Goal: Transaction & Acquisition: Purchase product/service

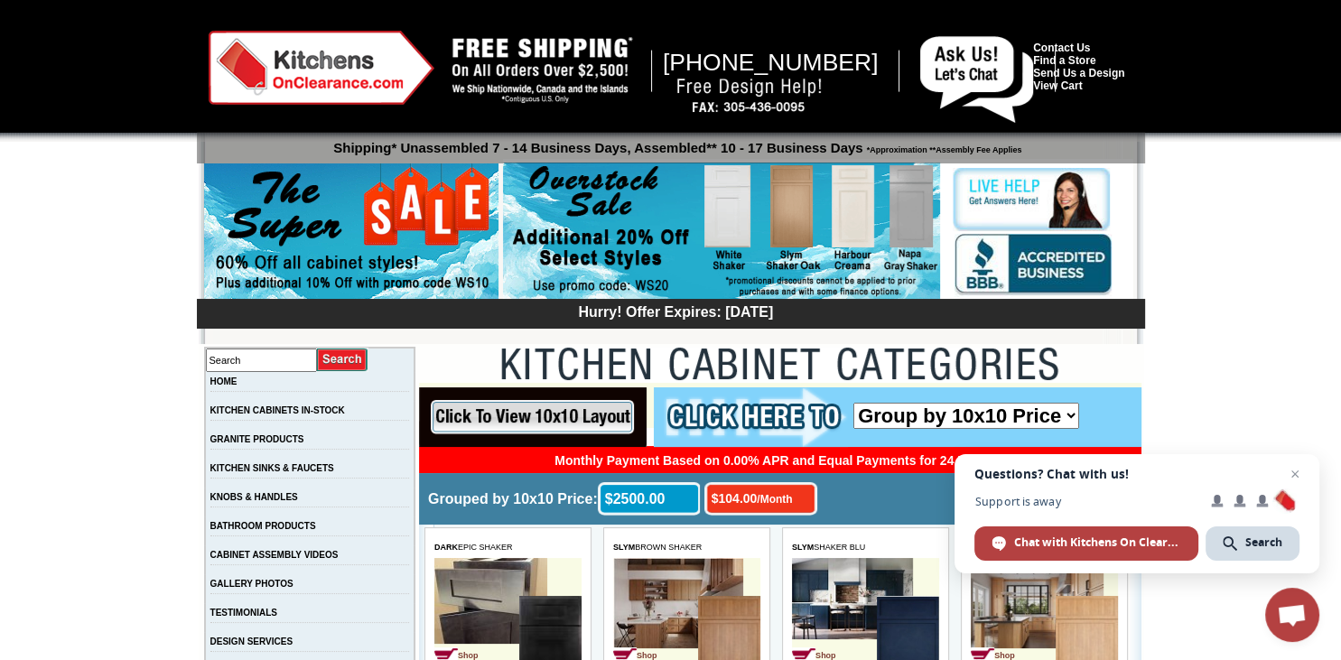
scroll to position [95, 0]
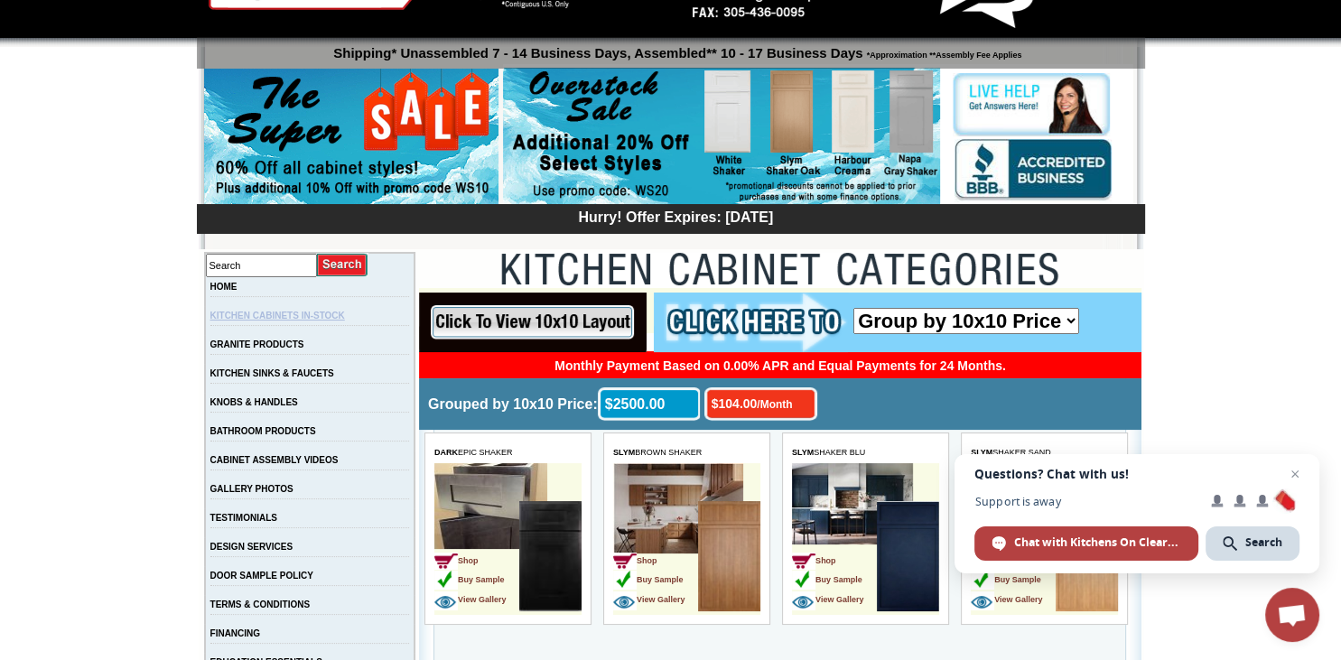
click at [268, 319] on link "KITCHEN CABINETS IN-STOCK" at bounding box center [277, 316] width 135 height 10
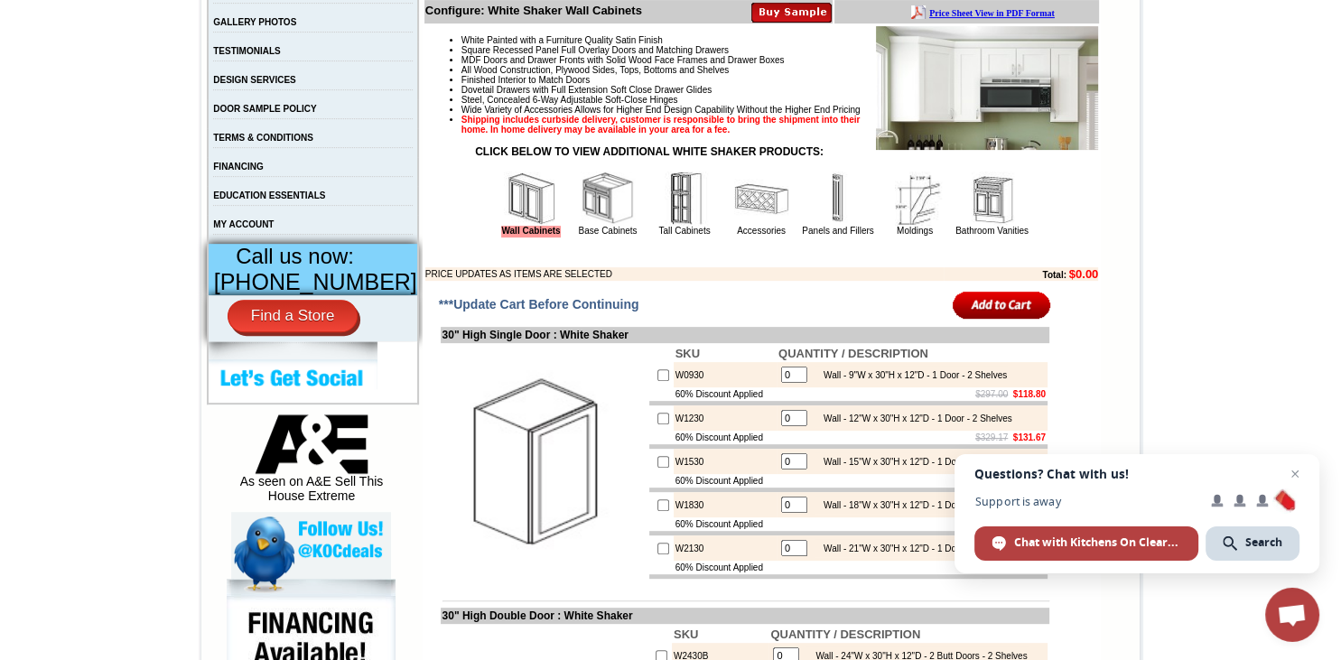
scroll to position [572, 0]
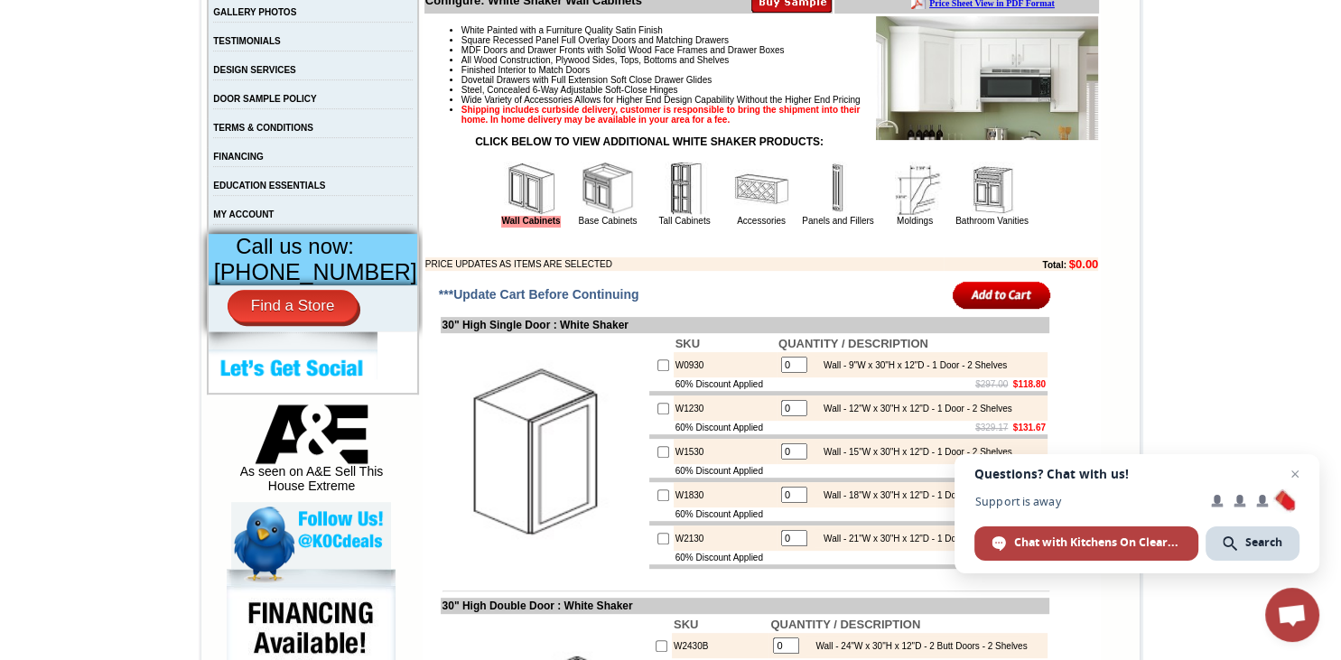
click at [601, 208] on img at bounding box center [608, 189] width 54 height 54
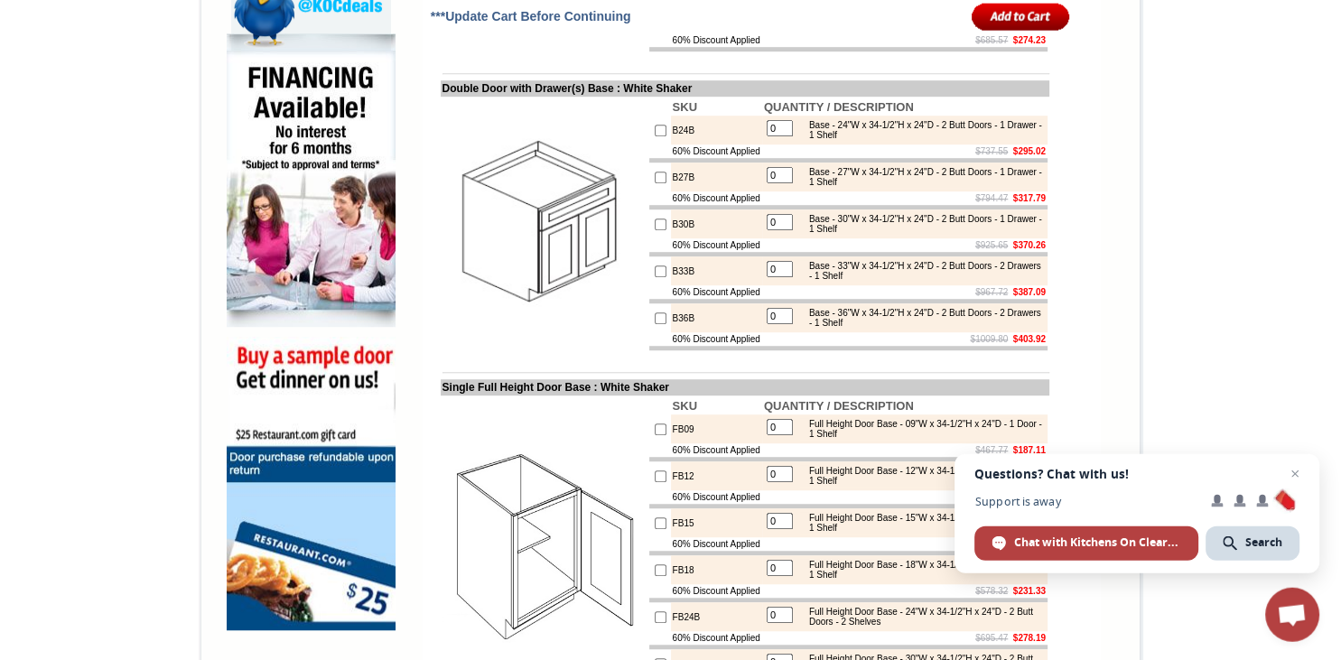
scroll to position [1144, 0]
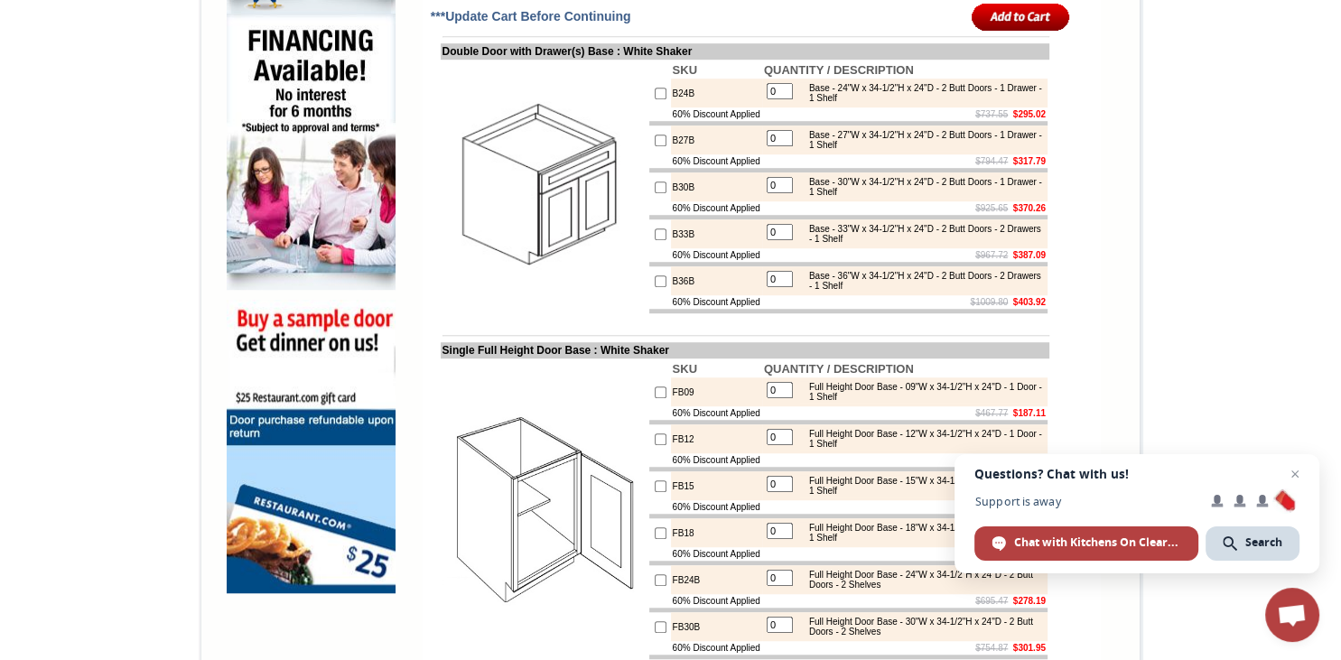
click at [655, 287] on input "checkbox" at bounding box center [661, 281] width 12 height 12
checkbox input "true"
type input "1"
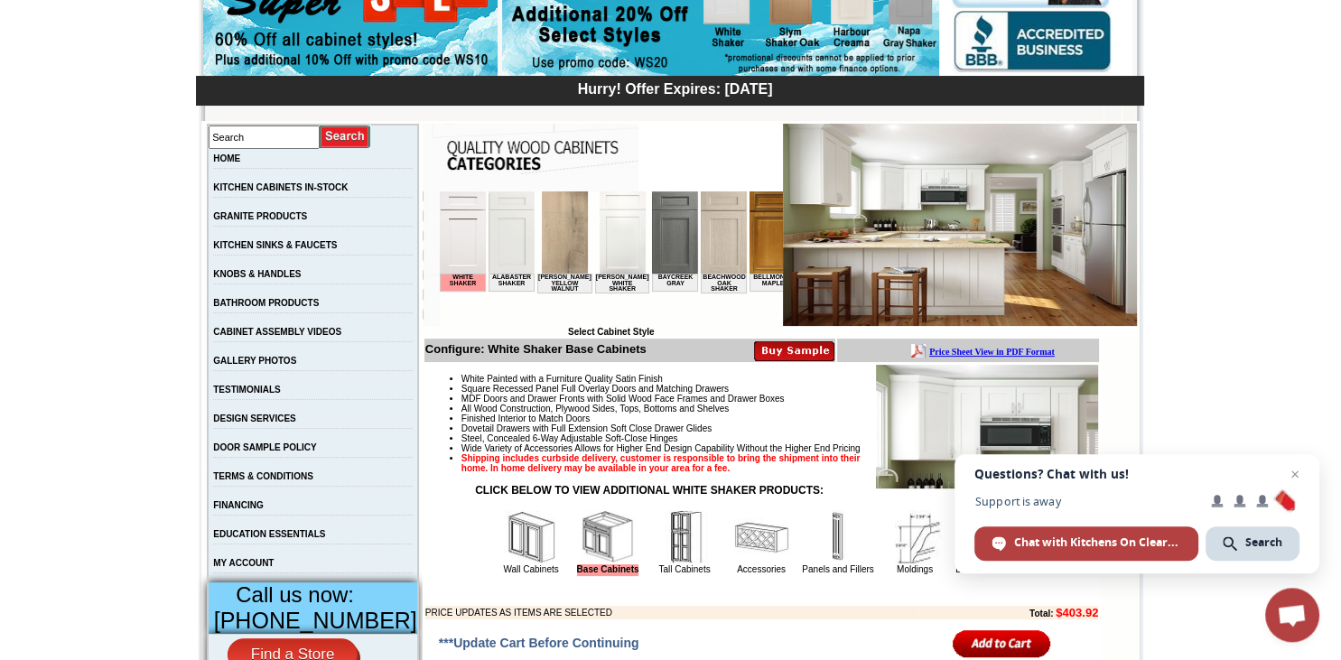
scroll to position [191, 0]
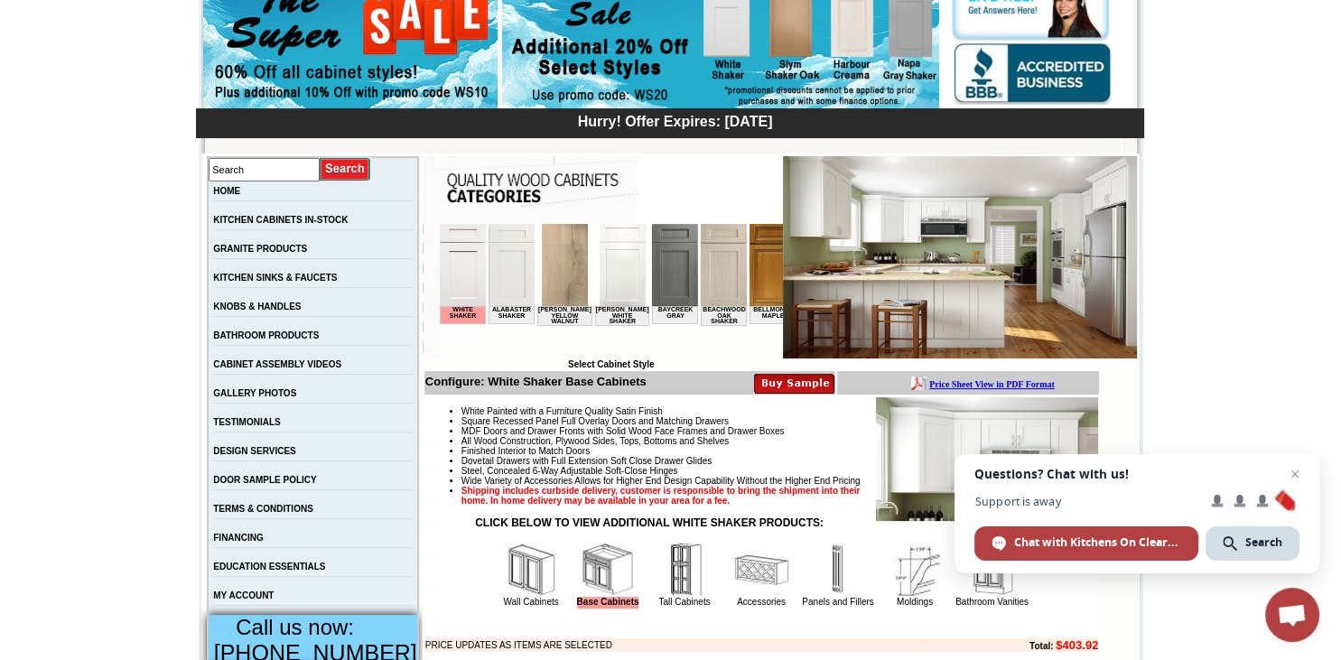
click at [612, 289] on img at bounding box center [622, 265] width 46 height 82
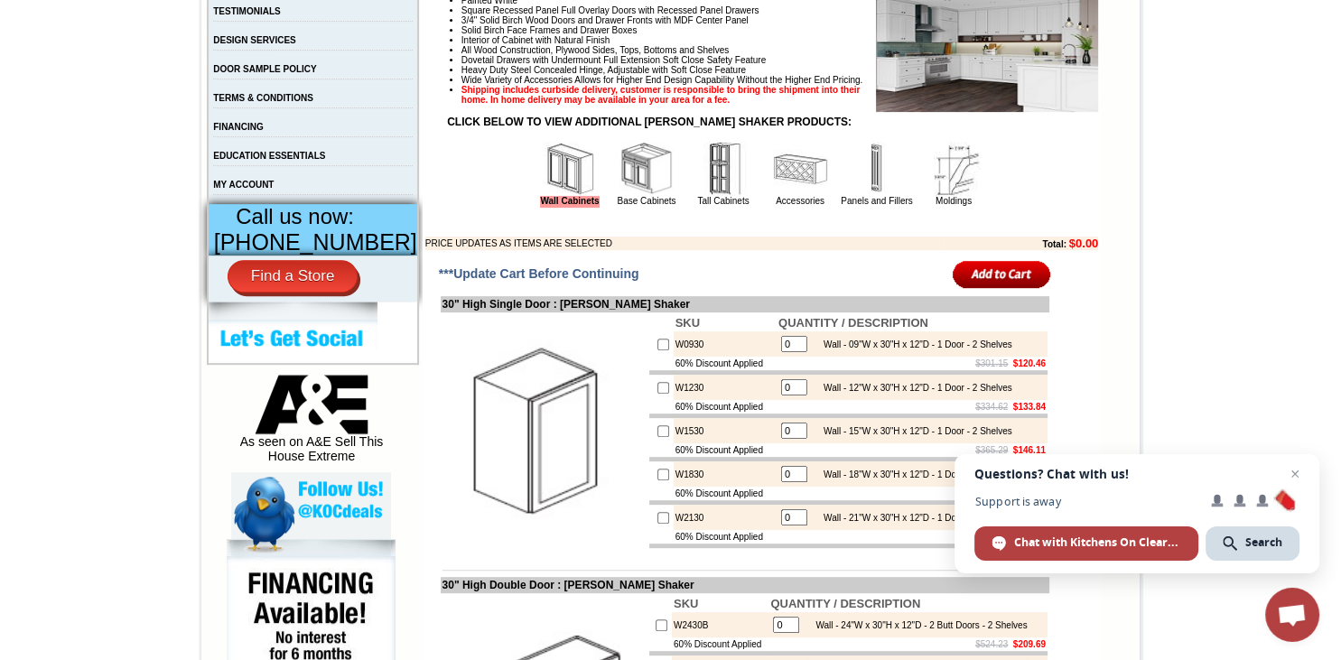
scroll to position [572, 0]
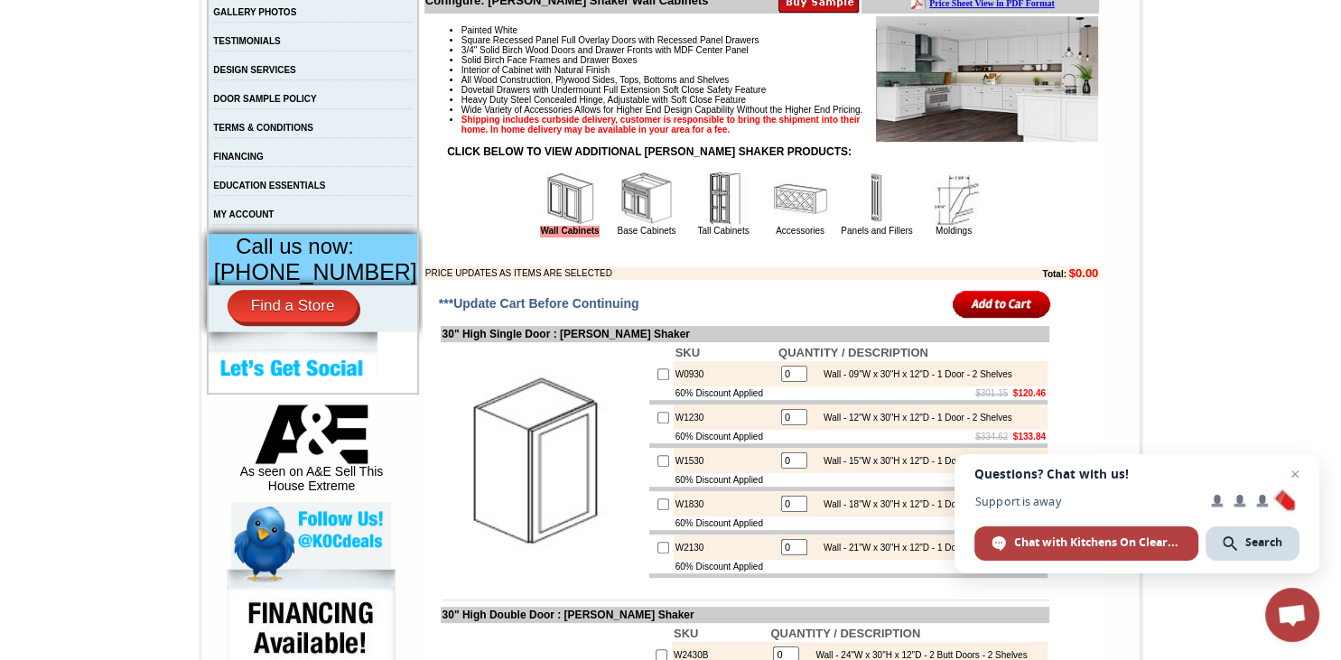
click at [639, 226] on img at bounding box center [647, 199] width 54 height 54
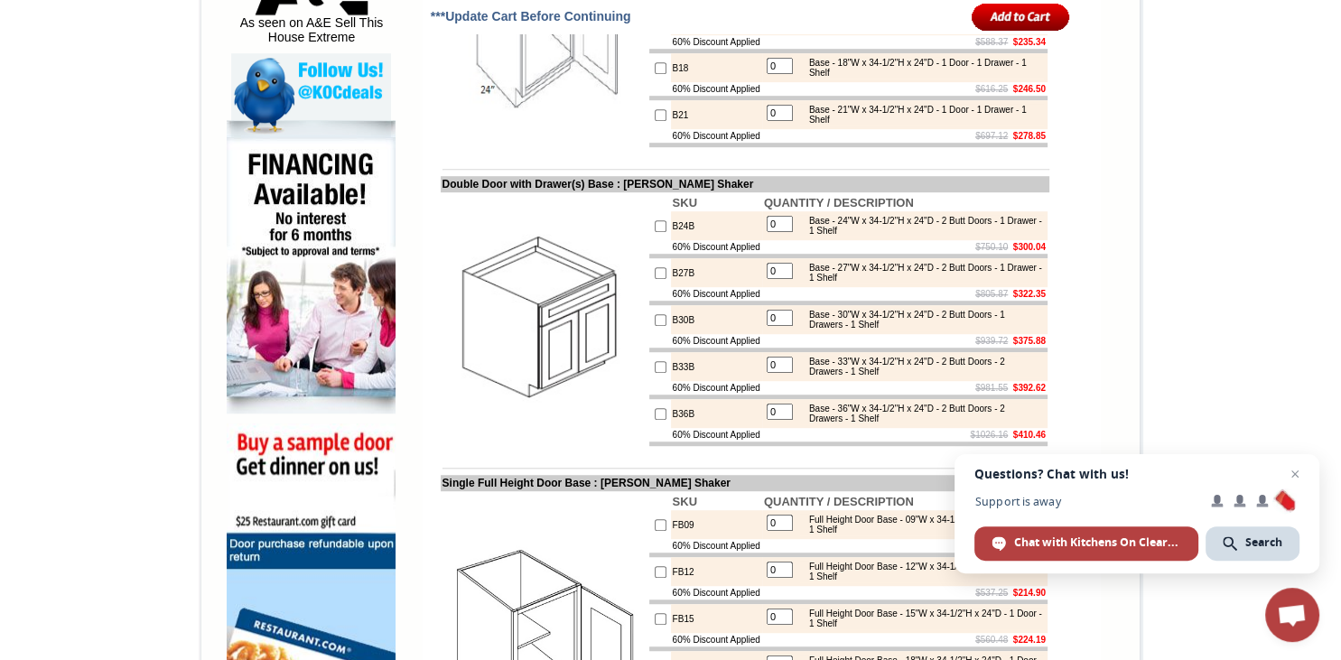
scroll to position [1049, 0]
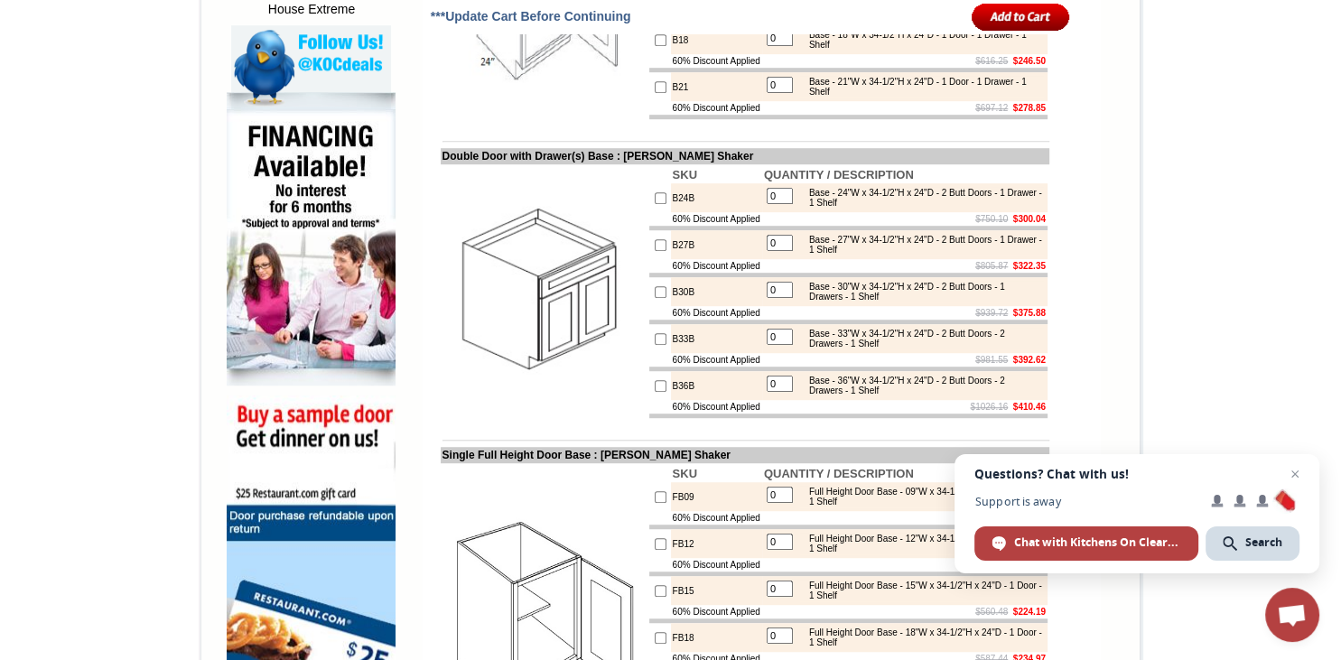
click at [655, 392] on input "checkbox" at bounding box center [661, 386] width 12 height 12
checkbox input "true"
type input "1"
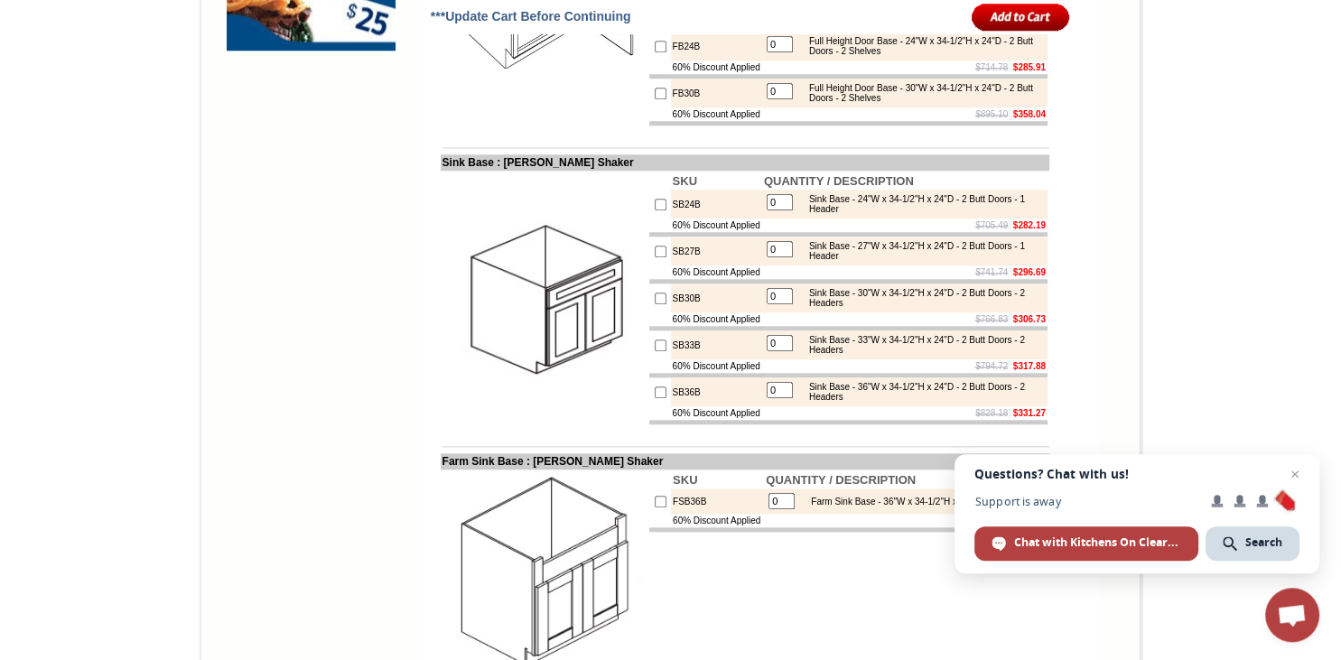
scroll to position [1716, 0]
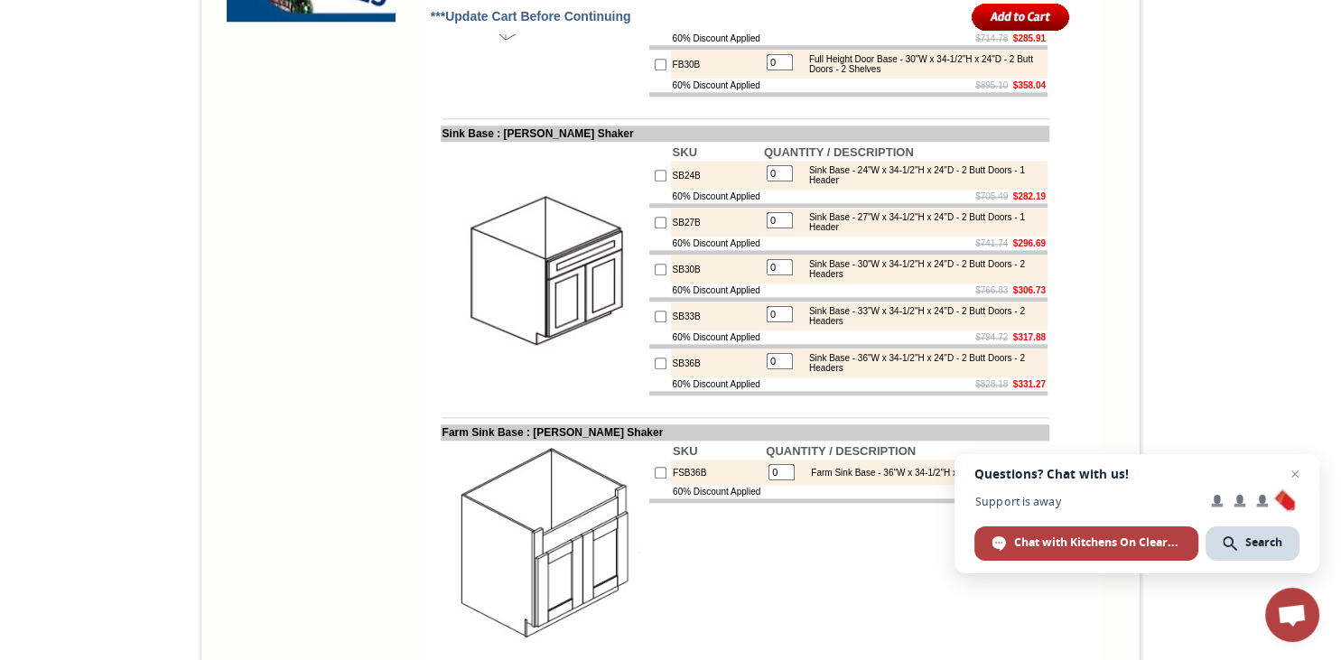
click at [655, 369] on input "checkbox" at bounding box center [661, 364] width 12 height 12
checkbox input "true"
type input "1"
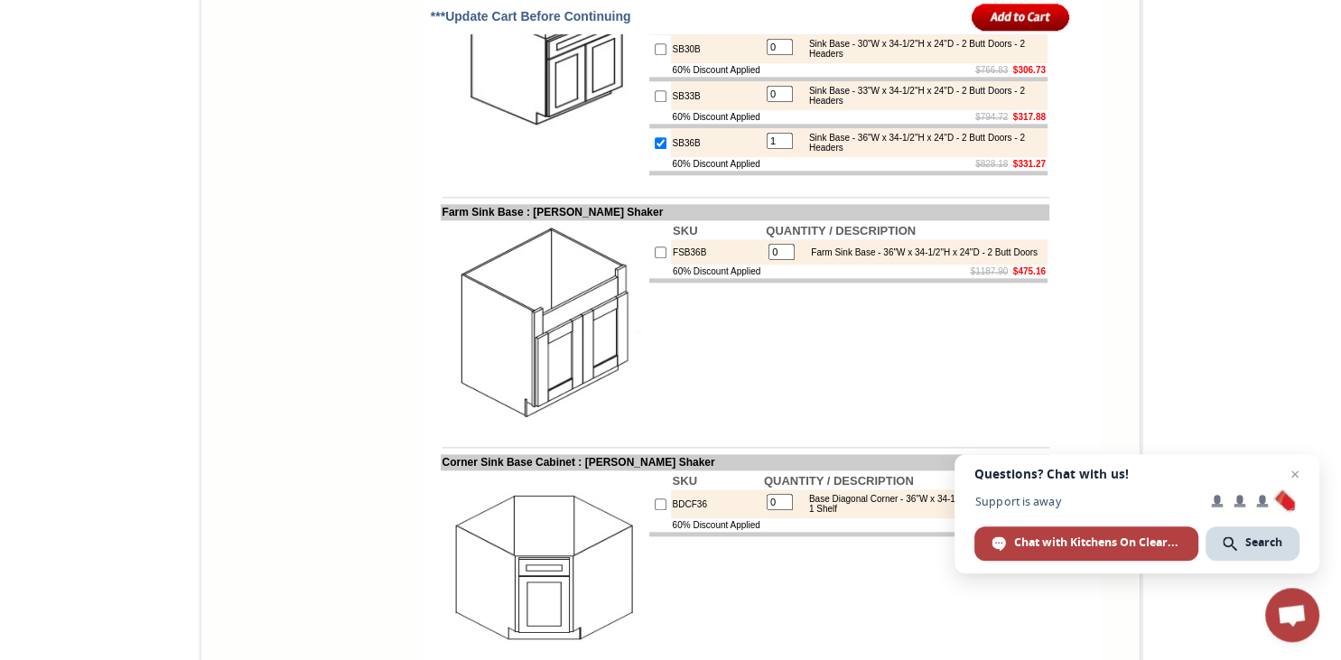
scroll to position [1908, 0]
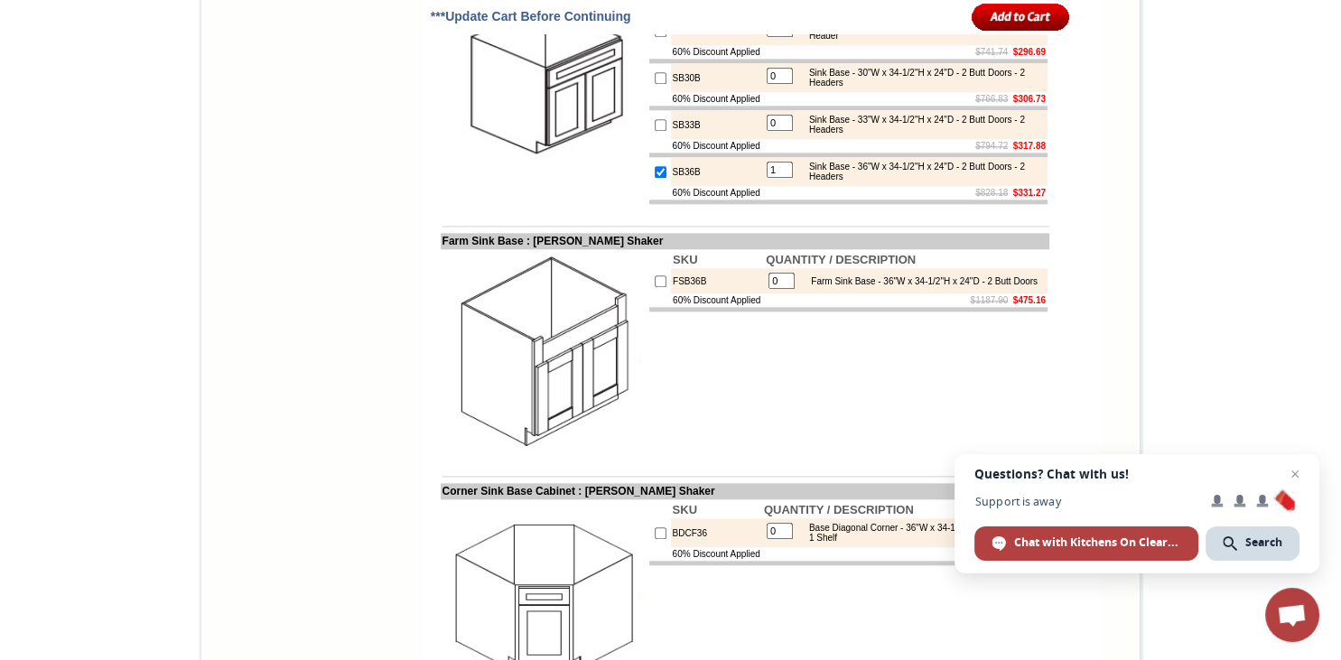
click at [996, 10] on input "image" at bounding box center [1021, 17] width 98 height 30
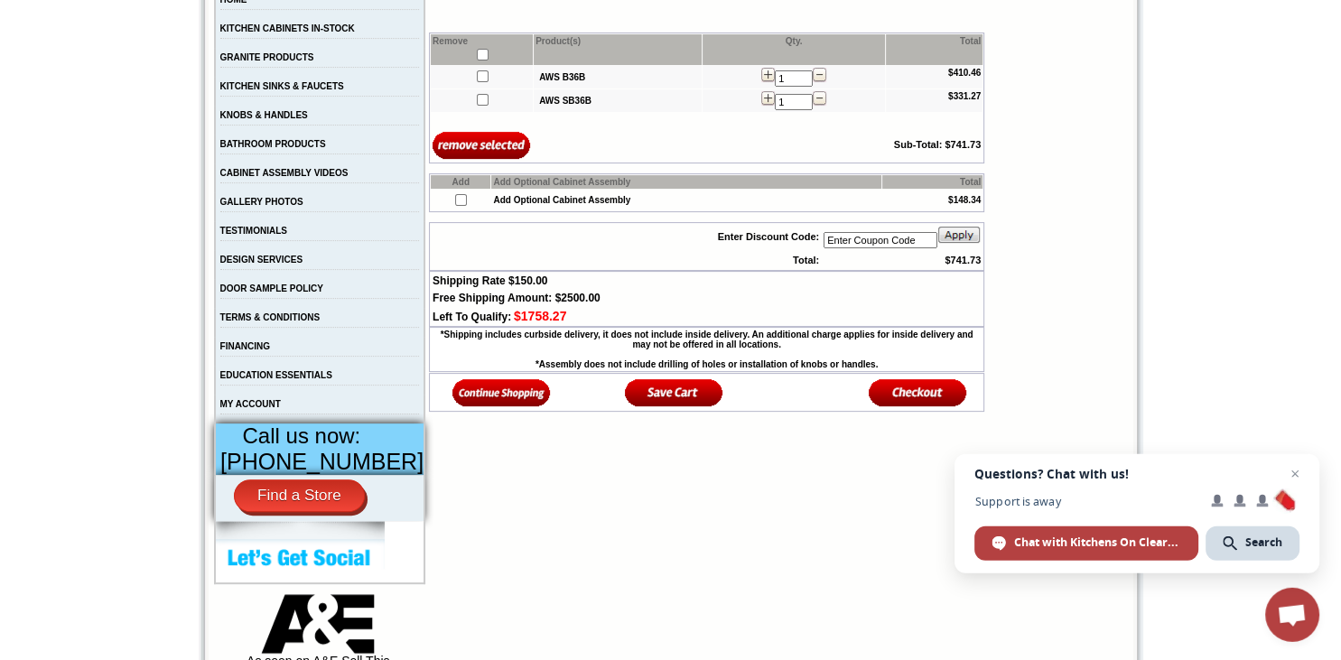
scroll to position [381, 0]
click at [658, 408] on img at bounding box center [674, 393] width 98 height 30
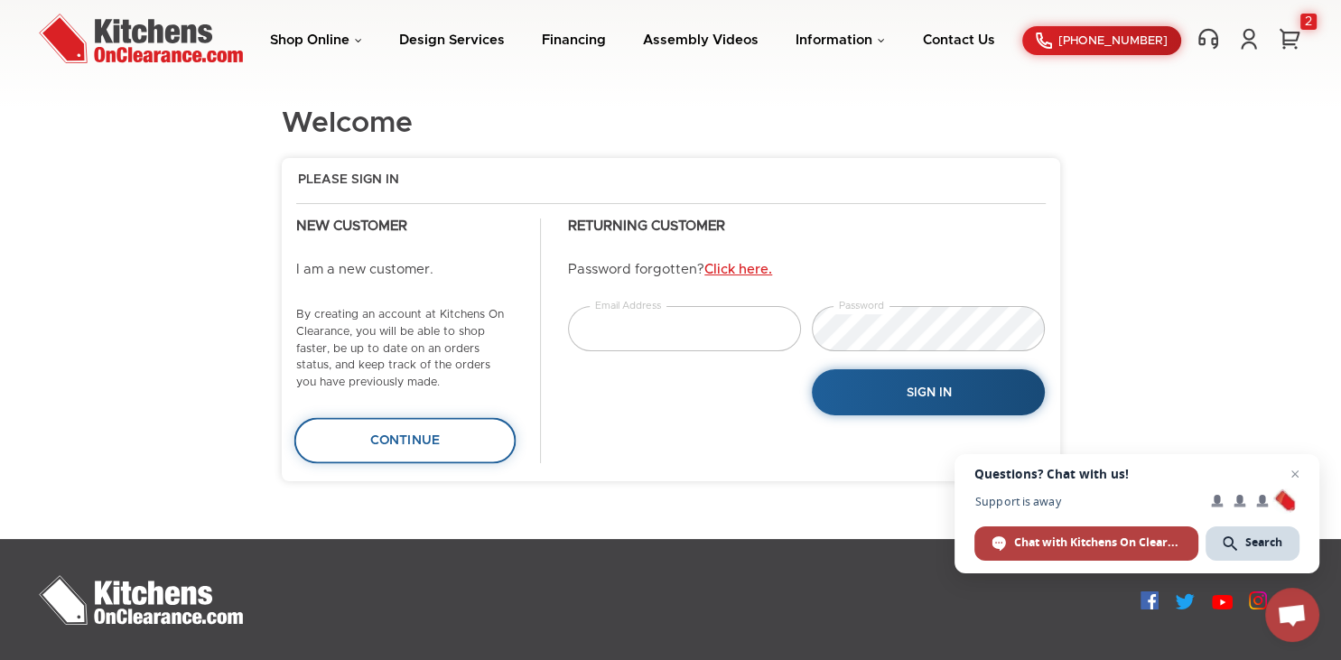
click at [462, 452] on link "Continue" at bounding box center [404, 440] width 221 height 46
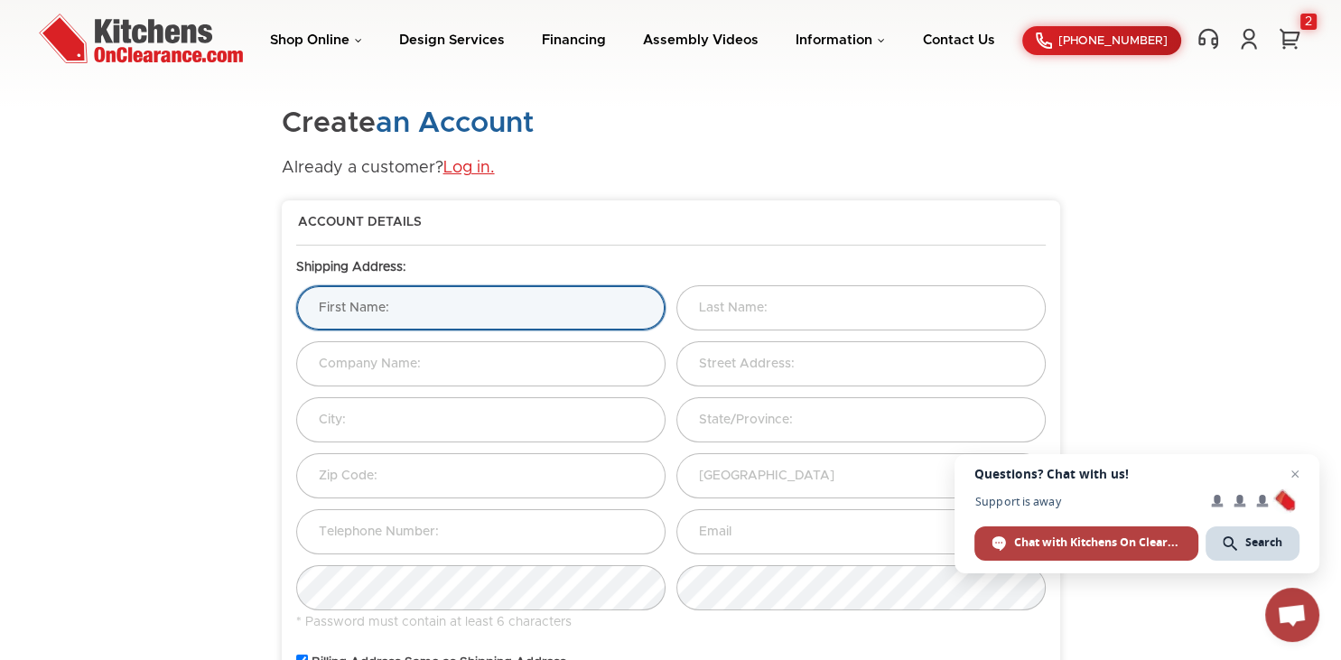
click at [320, 302] on input "text" at bounding box center [480, 307] width 369 height 45
type input "anna"
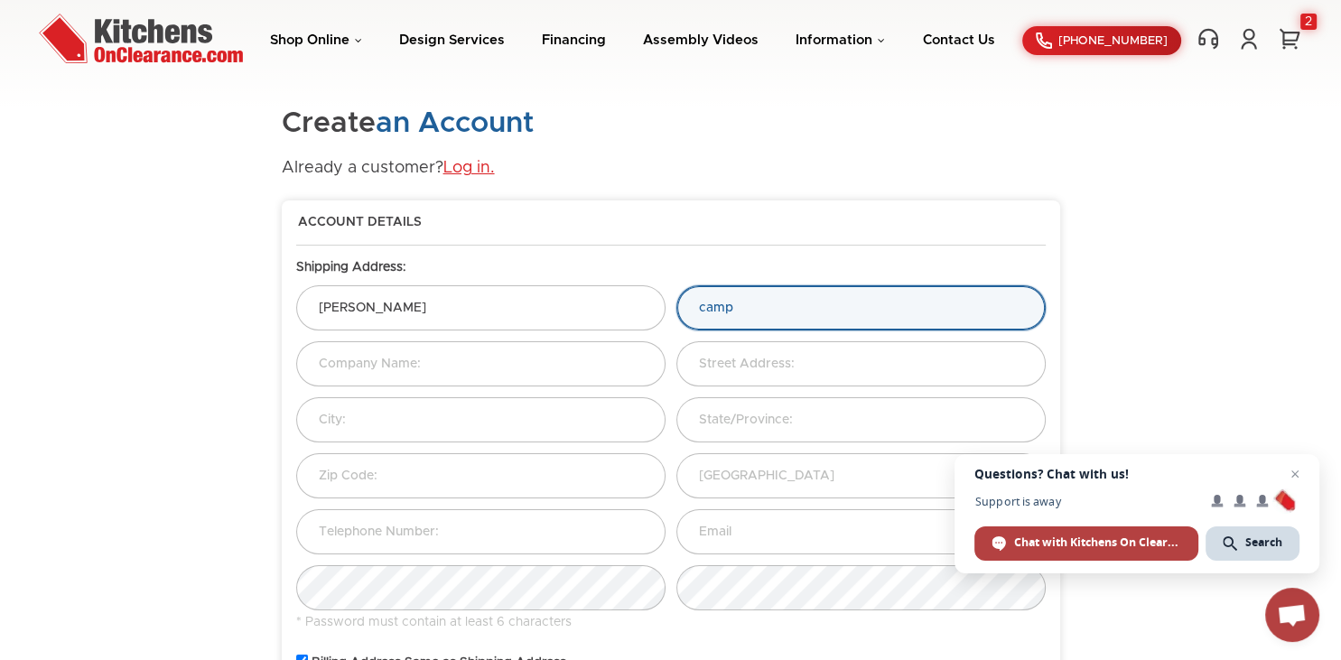
click at [694, 307] on input "camp" at bounding box center [860, 307] width 369 height 45
type input "p"
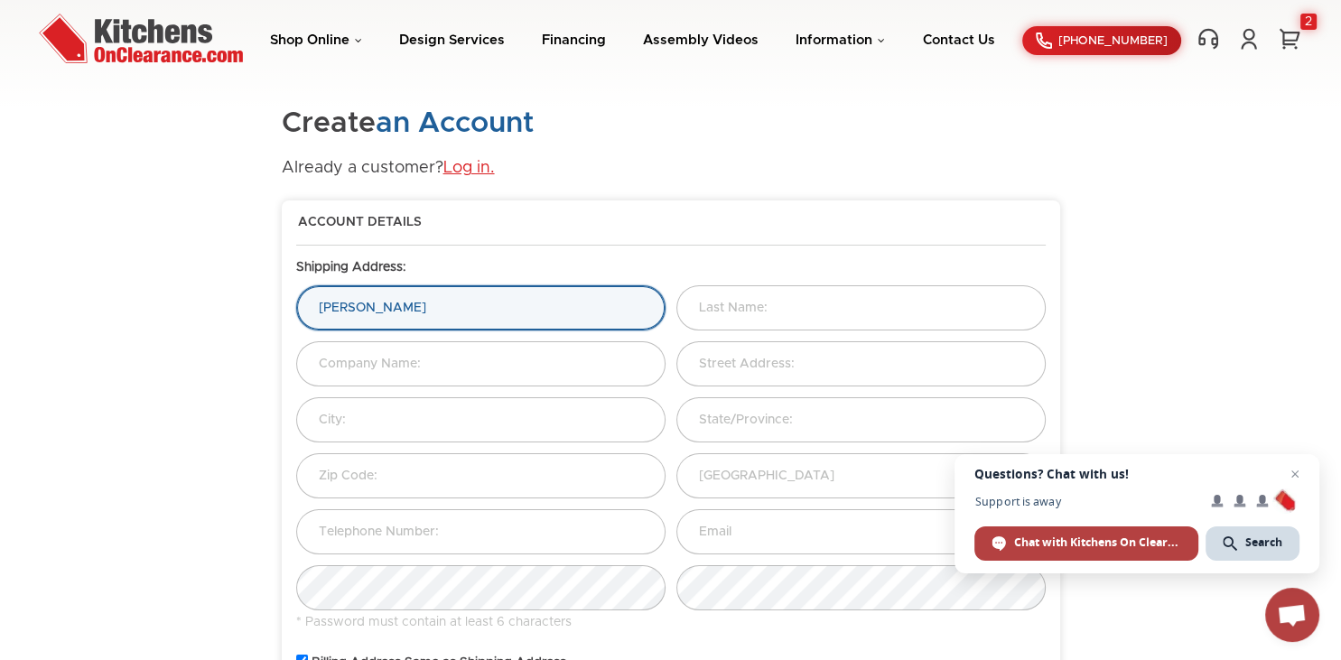
click at [369, 323] on input "anna" at bounding box center [480, 307] width 369 height 45
type input "a"
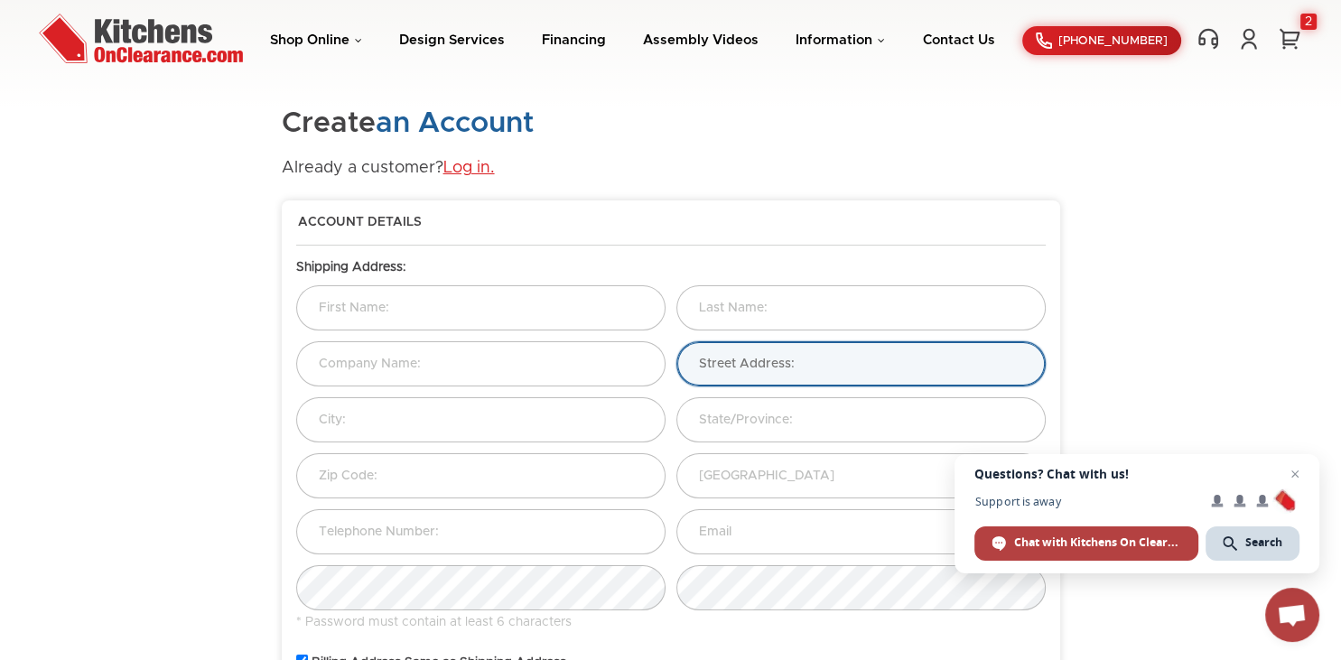
drag, startPoint x: 815, startPoint y: 366, endPoint x: 631, endPoint y: 349, distance: 184.1
click at [631, 349] on div at bounding box center [671, 369] width 777 height 56
click at [696, 364] on input "text" at bounding box center [860, 363] width 369 height 45
click at [812, 363] on input "text" at bounding box center [860, 363] width 369 height 45
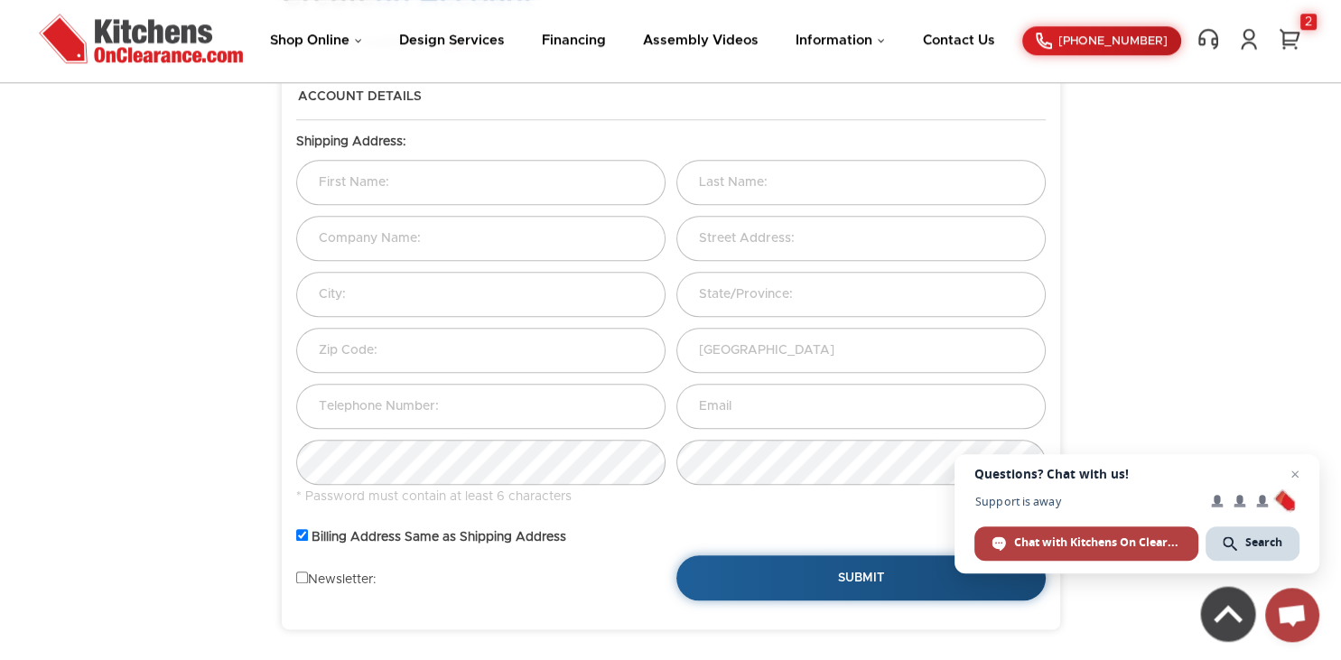
scroll to position [191, 0]
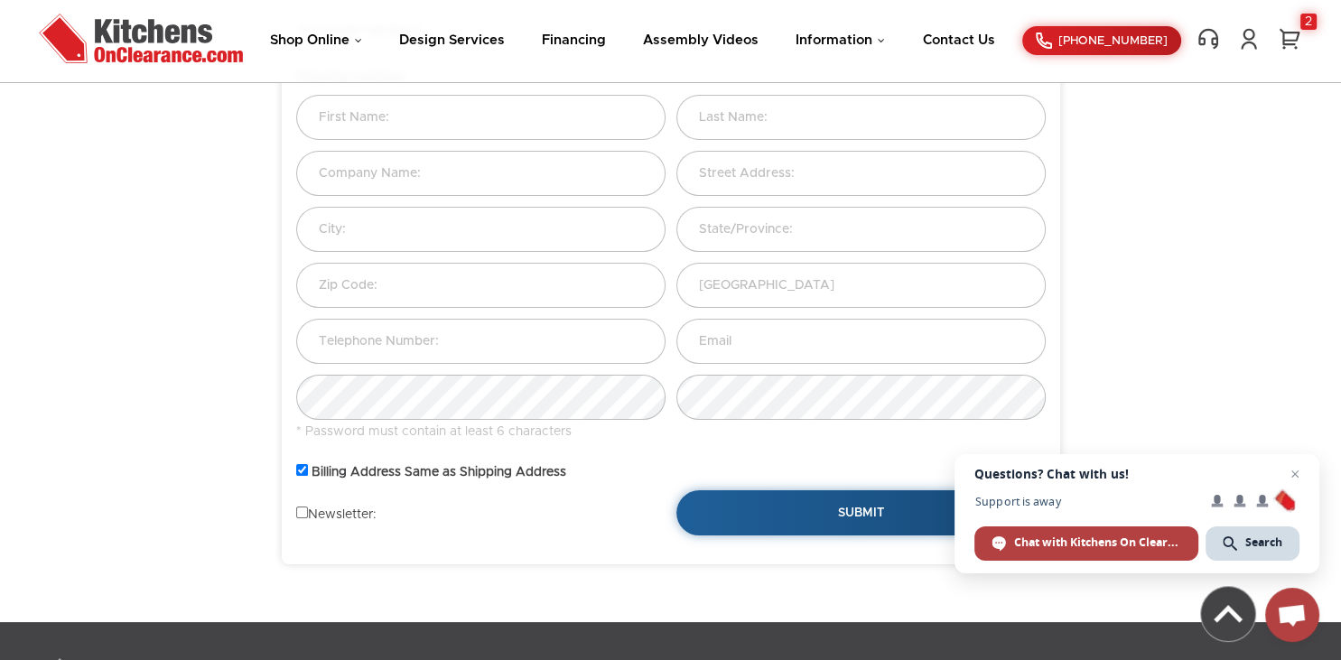
click at [306, 471] on input "checkbox" at bounding box center [302, 470] width 12 height 12
checkbox input "false"
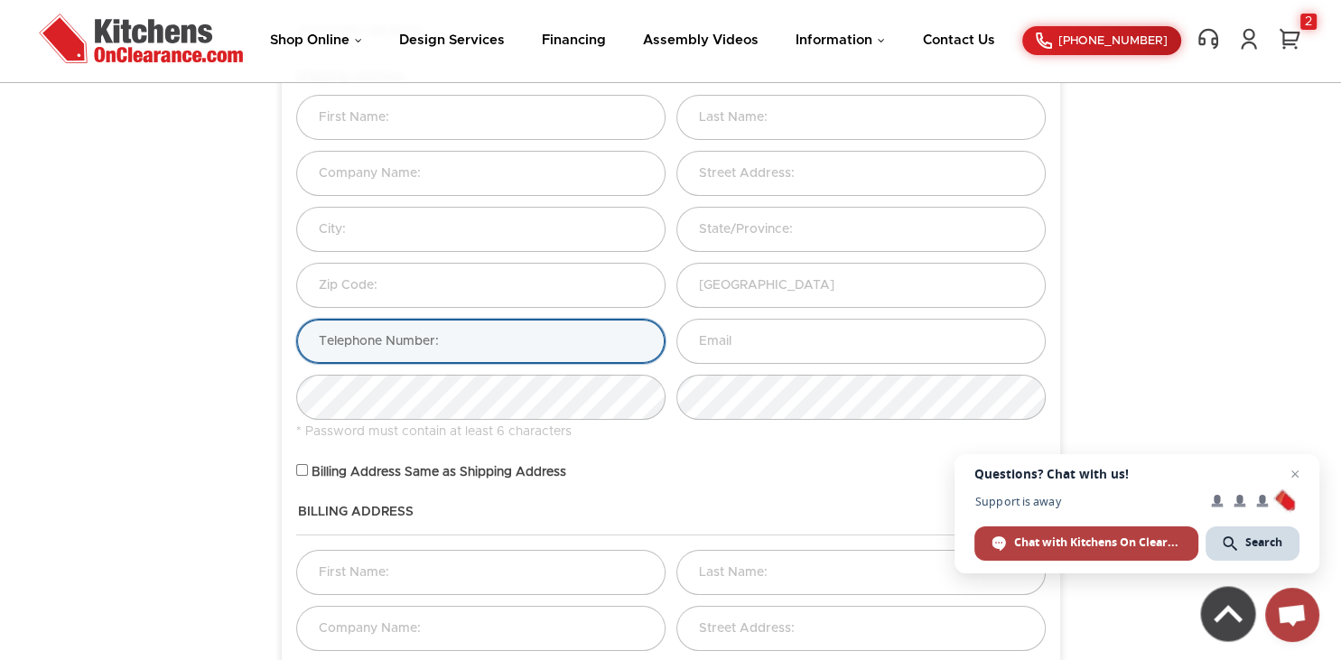
drag, startPoint x: 388, startPoint y: 337, endPoint x: 276, endPoint y: 334, distance: 112.0
click at [276, 334] on section "Account Details Shipping Address: Aruba" at bounding box center [671, 458] width 815 height 897
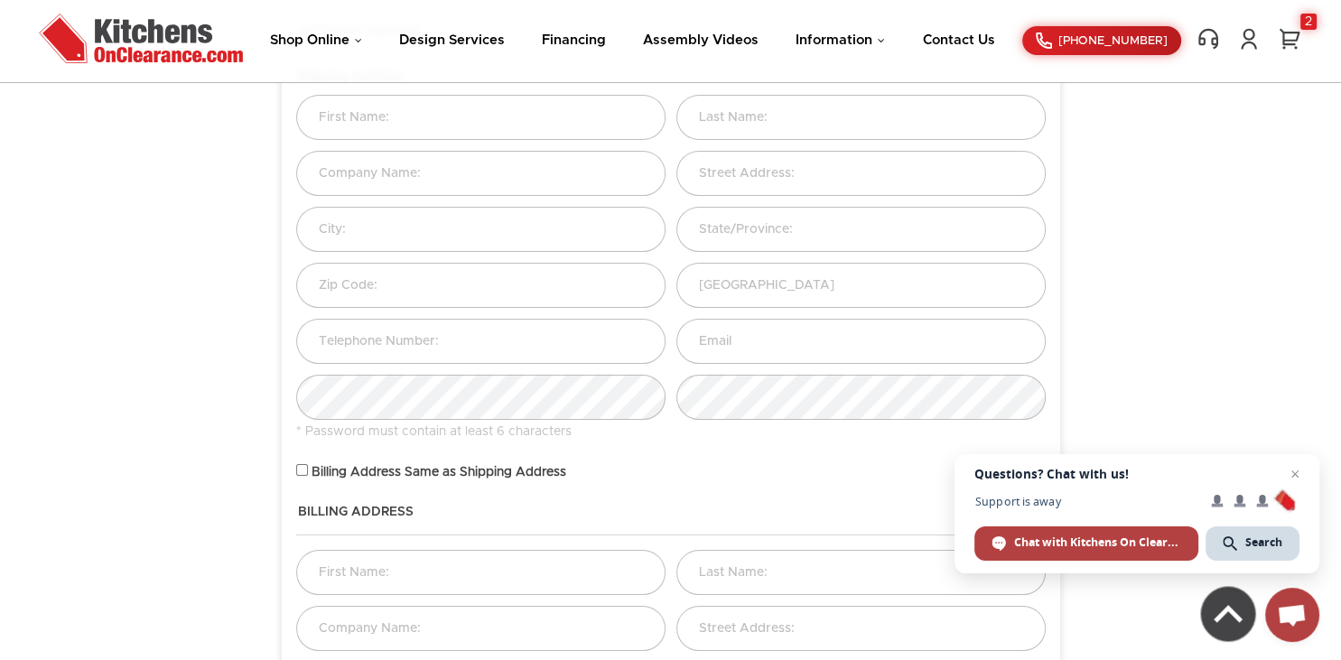
click at [248, 349] on body "Shop Online Kitchen Cabinets Kitchen Sinks & Faucets Knobs & Handles Bathroom P…" at bounding box center [670, 629] width 1341 height 1640
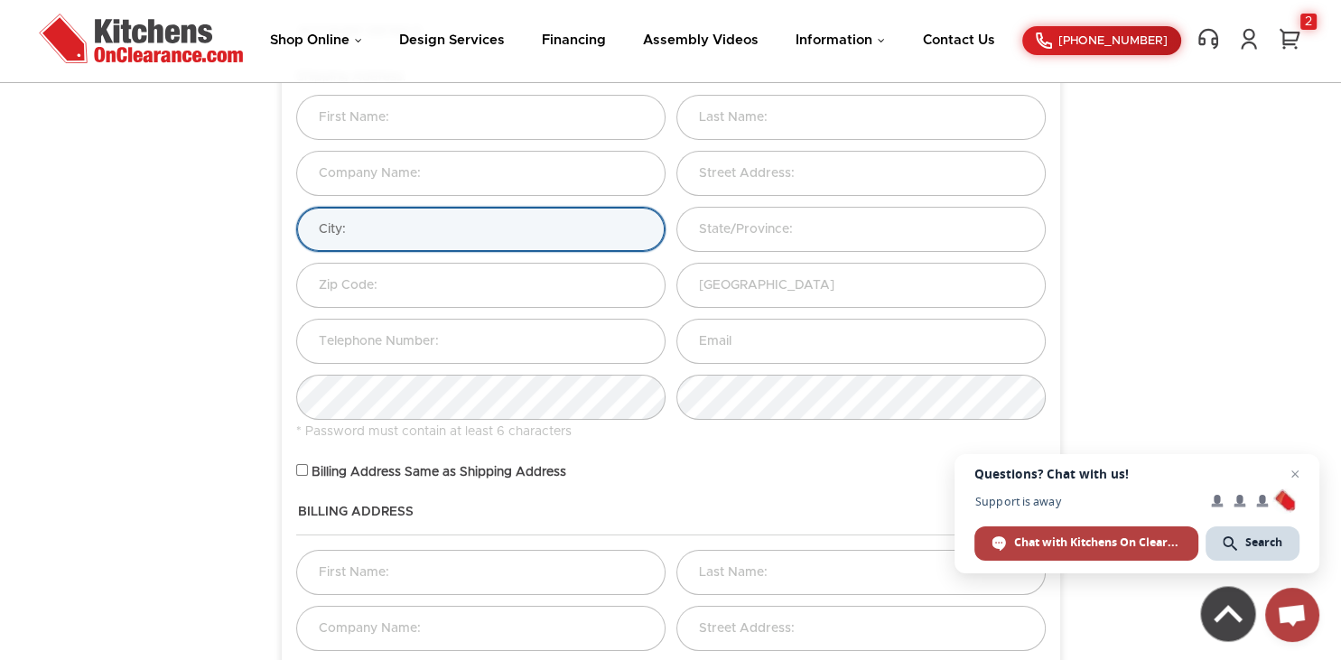
click at [374, 229] on input "text" at bounding box center [480, 229] width 369 height 45
click at [370, 233] on input "text" at bounding box center [480, 229] width 369 height 45
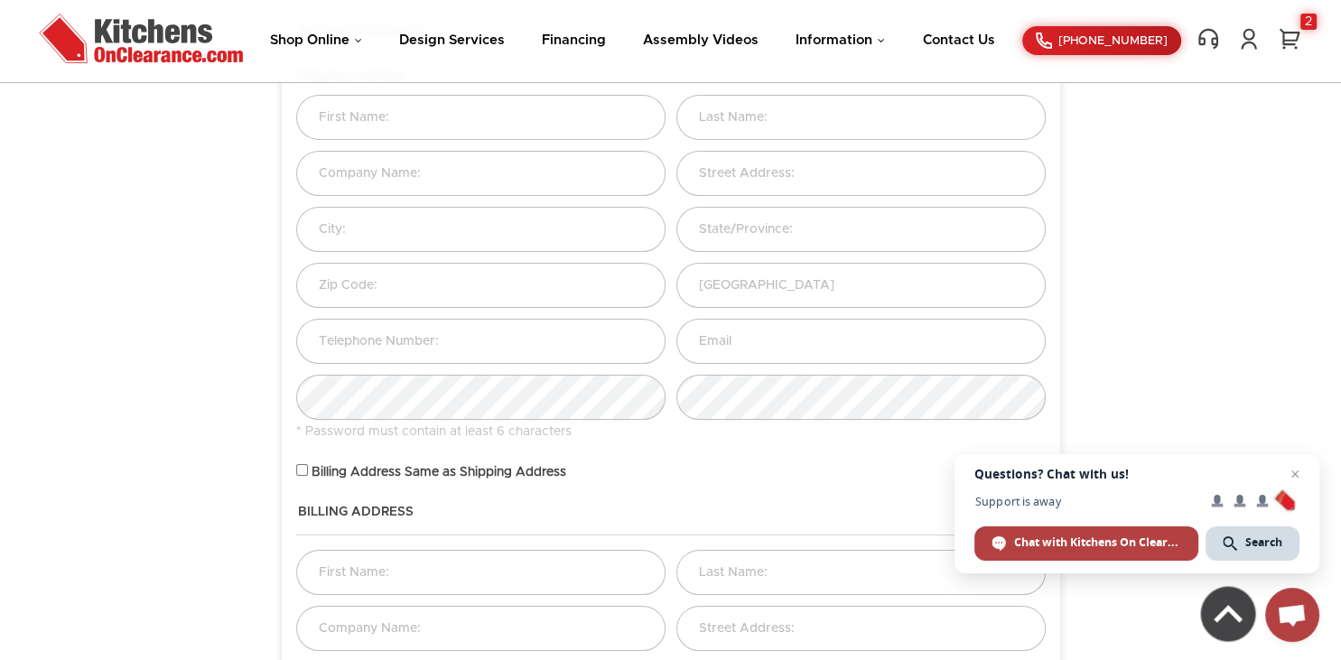
click at [739, 471] on div "Billing Address Same as Shipping Address" at bounding box center [671, 472] width 777 height 17
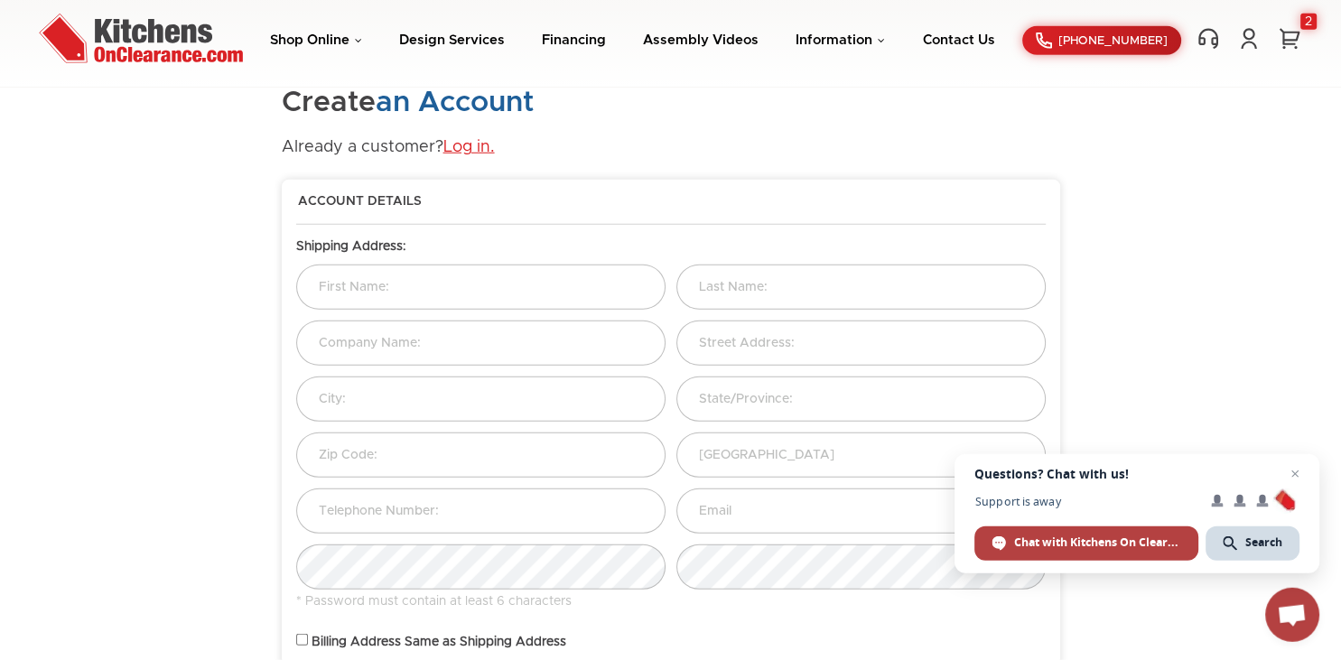
scroll to position [0, 0]
